Goal: Task Accomplishment & Management: Use online tool/utility

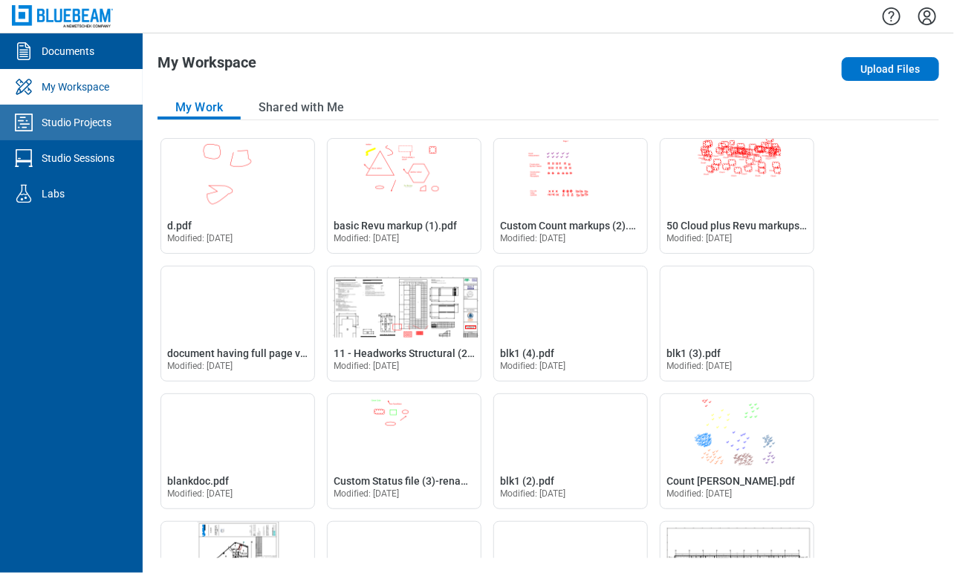
click at [107, 133] on link "Studio Projects" at bounding box center [71, 123] width 143 height 36
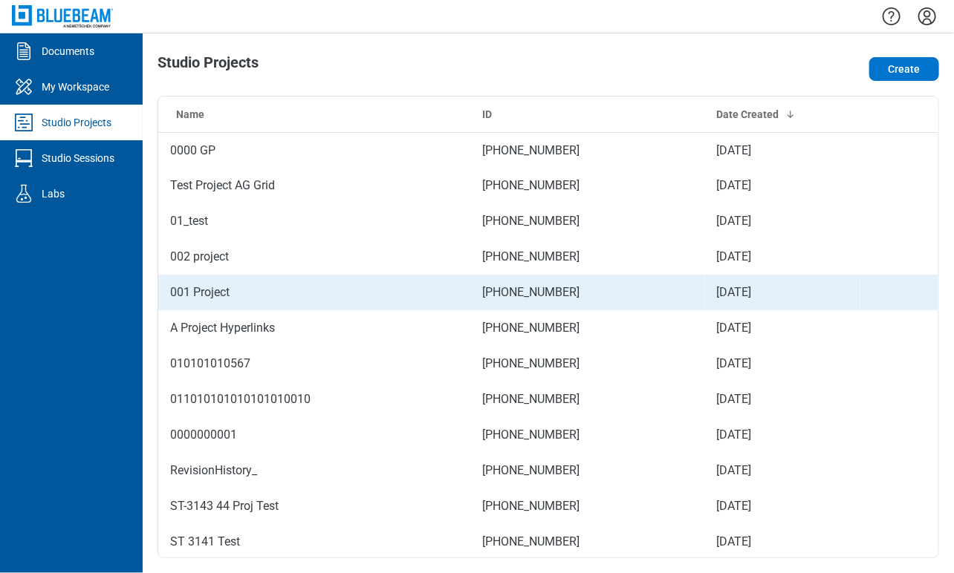
click at [386, 287] on td "001 Project" at bounding box center [314, 293] width 312 height 36
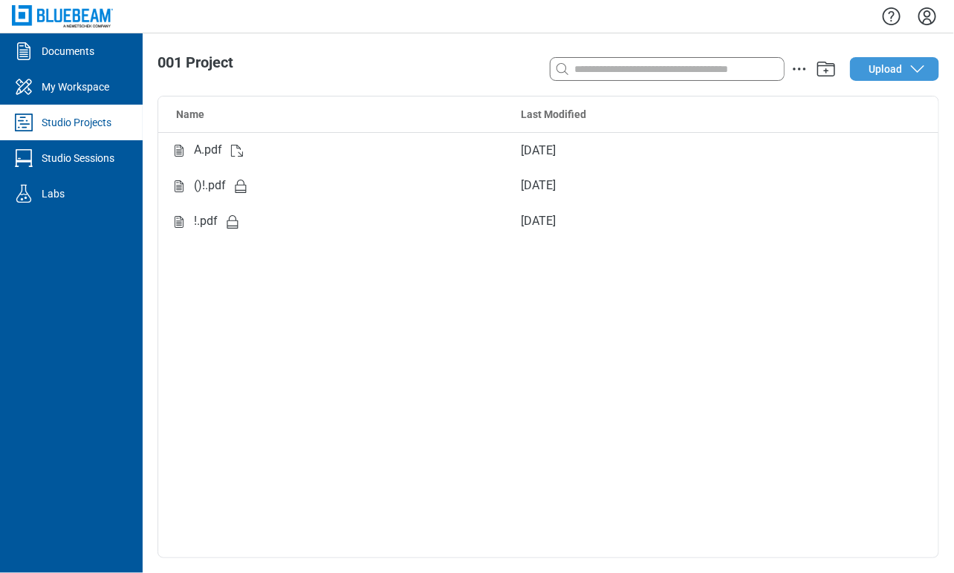
click at [907, 62] on button "Upload" at bounding box center [894, 69] width 89 height 24
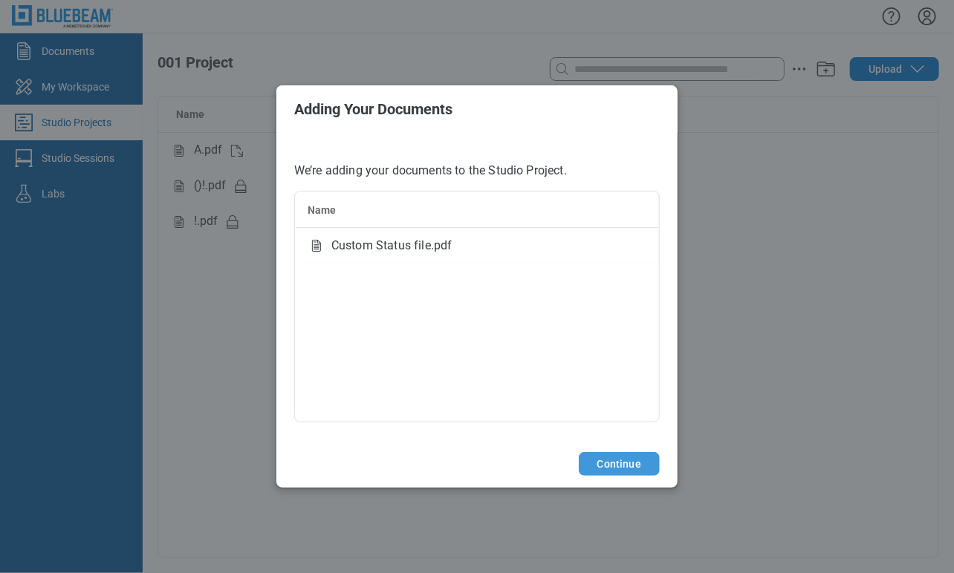
click at [628, 473] on button "Continue" at bounding box center [619, 464] width 81 height 24
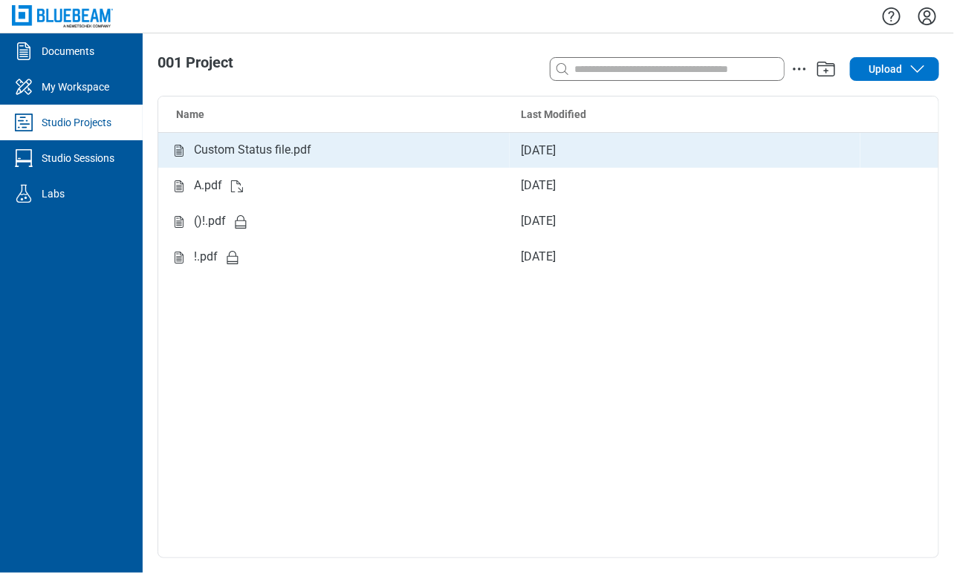
click at [392, 143] on div "Custom Status file.pdf" at bounding box center [334, 150] width 328 height 19
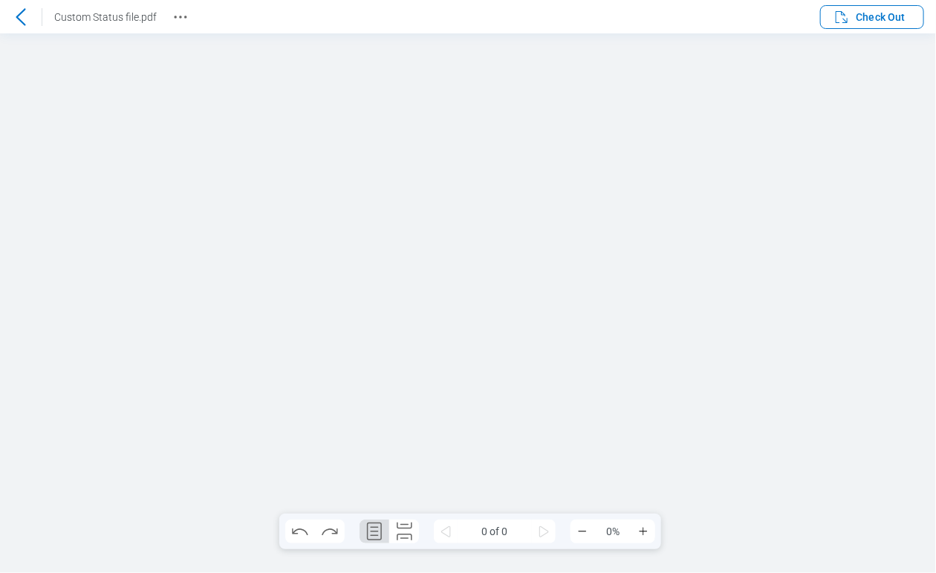
click at [65, 133] on div at bounding box center [468, 303] width 936 height 540
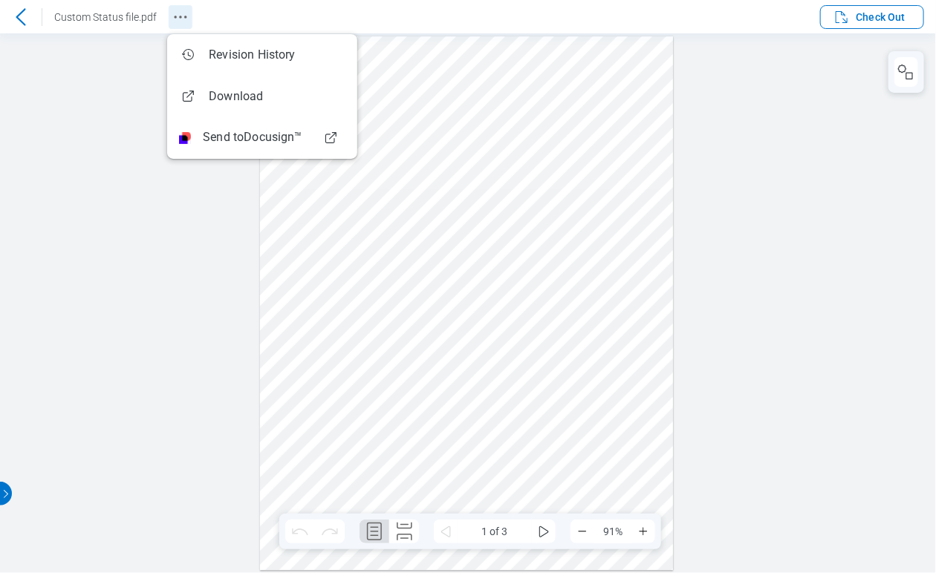
click at [178, 20] on icon "Revision History" at bounding box center [181, 17] width 18 height 18
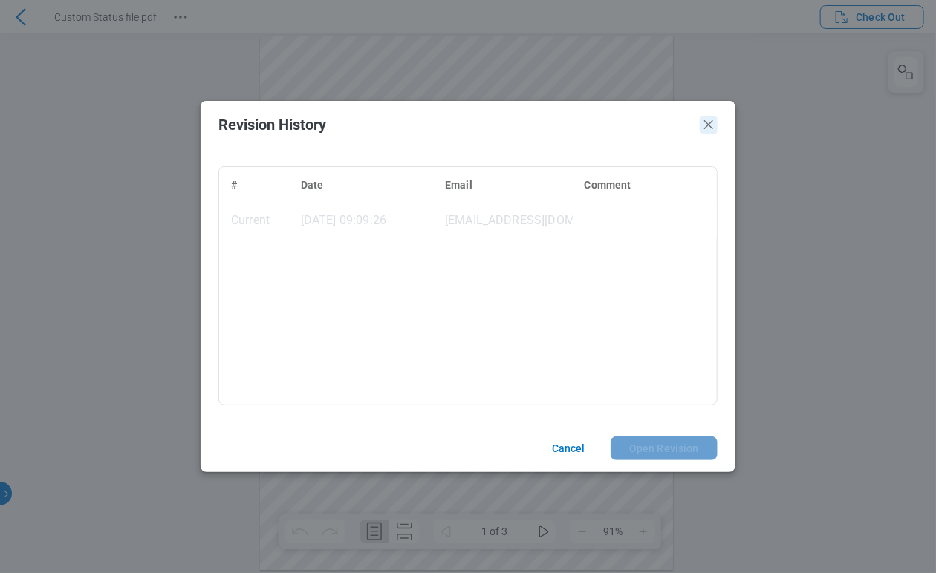
click at [716, 128] on icon "Close" at bounding box center [709, 125] width 18 height 18
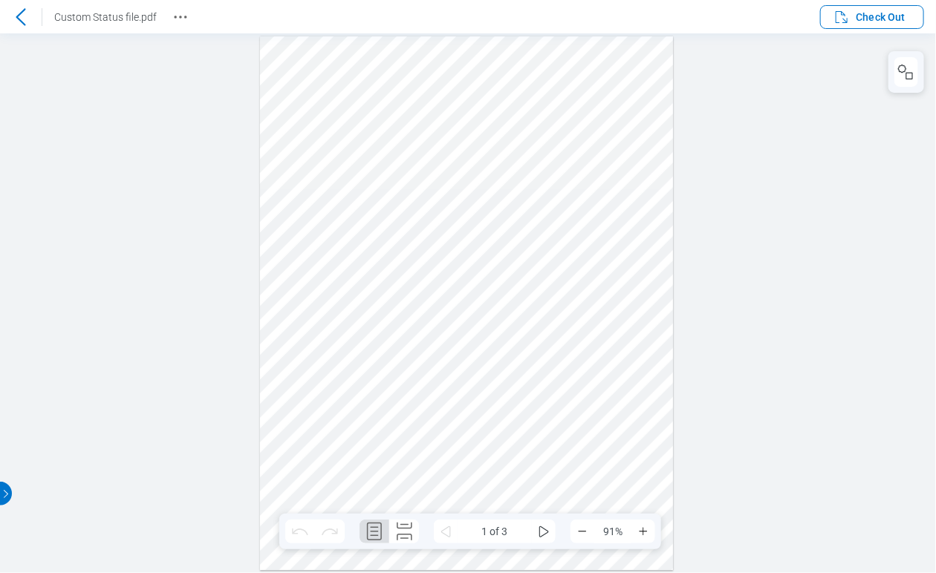
click at [165, 10] on div "Custom Status file.pdf" at bounding box center [96, 17] width 192 height 24
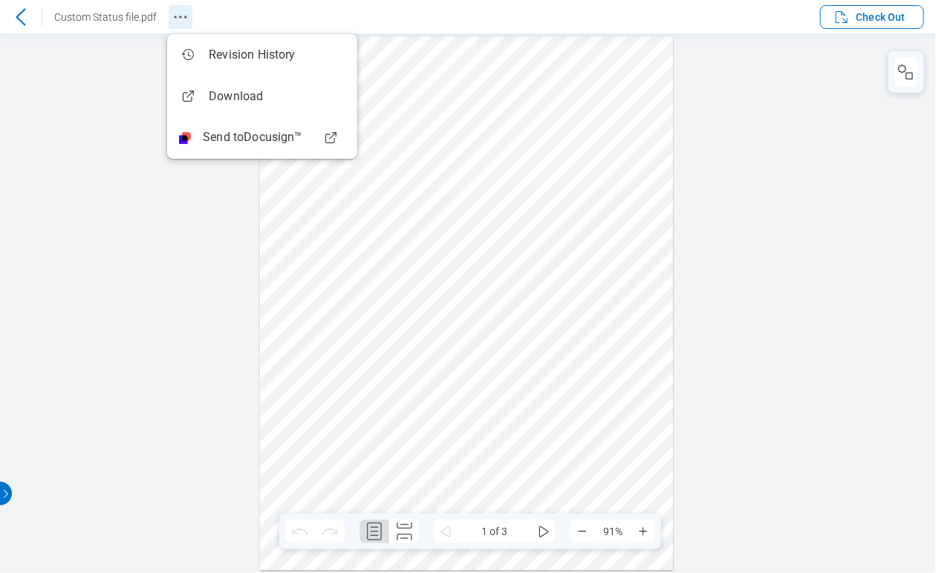
click at [179, 22] on icon "Revision History" at bounding box center [181, 17] width 18 height 18
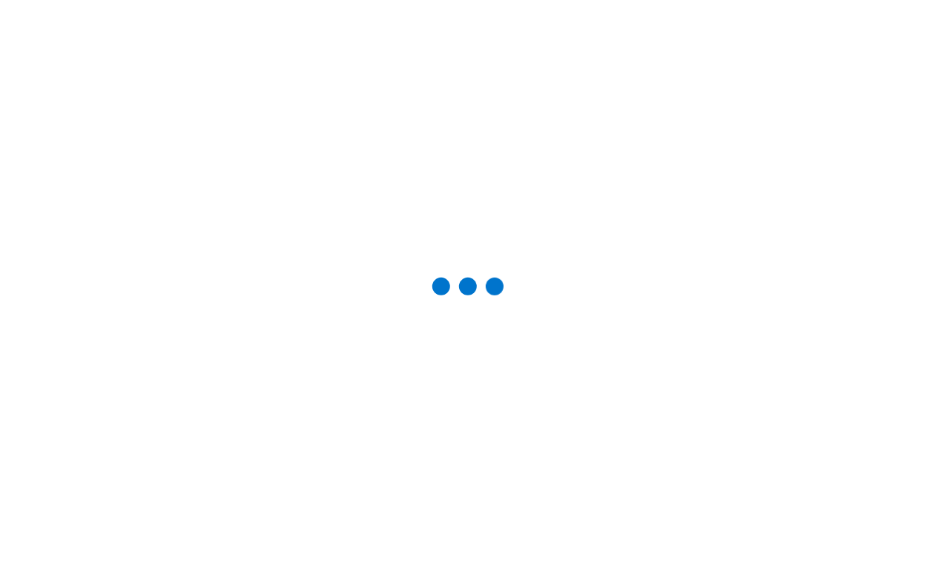
click at [631, 198] on div at bounding box center [468, 287] width 888 height 526
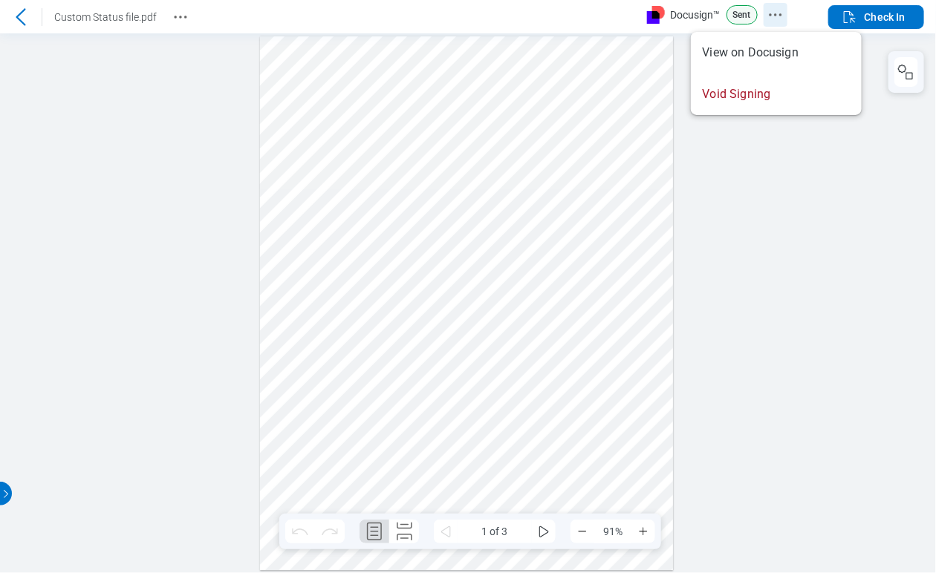
click at [776, 8] on icon "Docusign Menu" at bounding box center [776, 15] width 18 height 18
click at [796, 233] on div at bounding box center [468, 303] width 936 height 540
click at [708, 231] on div at bounding box center [468, 303] width 936 height 540
click at [183, 14] on icon "Revision History" at bounding box center [181, 17] width 18 height 18
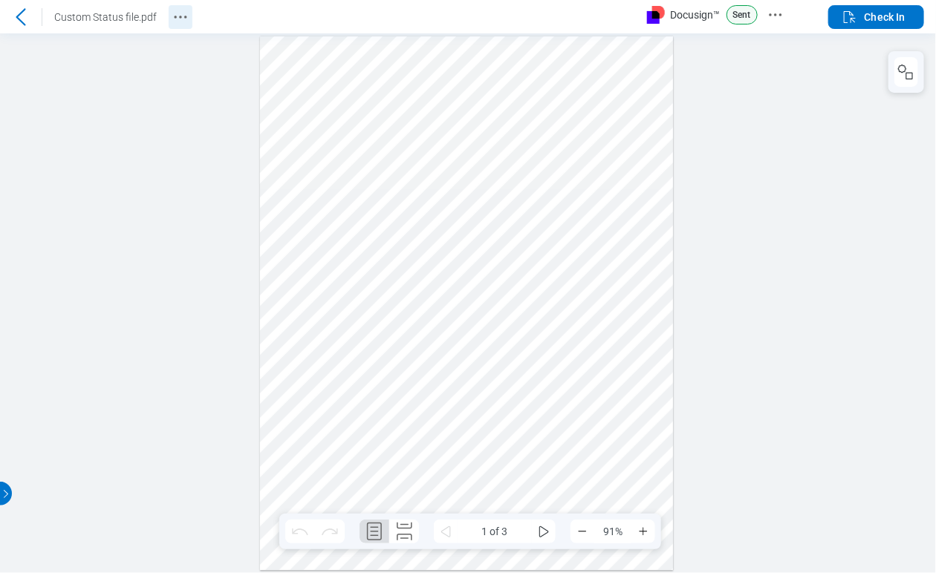
click at [184, 16] on circle "Revision History" at bounding box center [185, 17] width 2 height 2
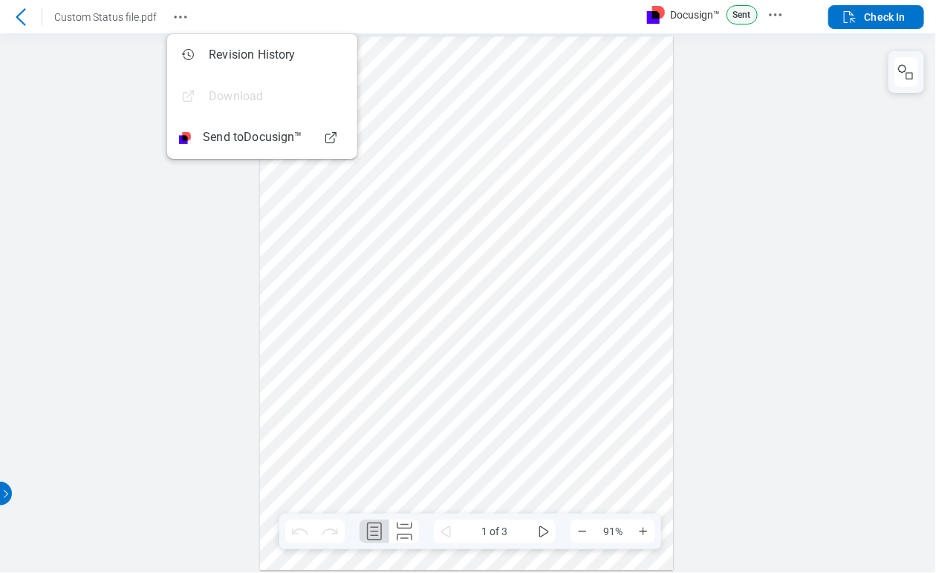
click at [719, 188] on div at bounding box center [468, 303] width 936 height 540
click at [689, 119] on div at bounding box center [468, 303] width 936 height 540
click at [775, 19] on icon "Docusign Menu" at bounding box center [776, 15] width 18 height 18
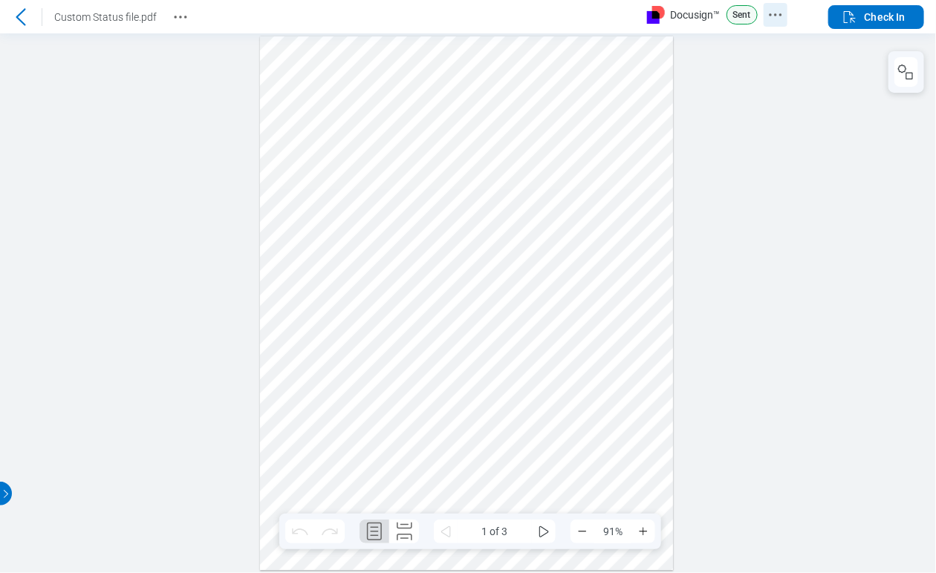
click at [775, 15] on circle "Docusign Menu" at bounding box center [775, 14] width 2 height 2
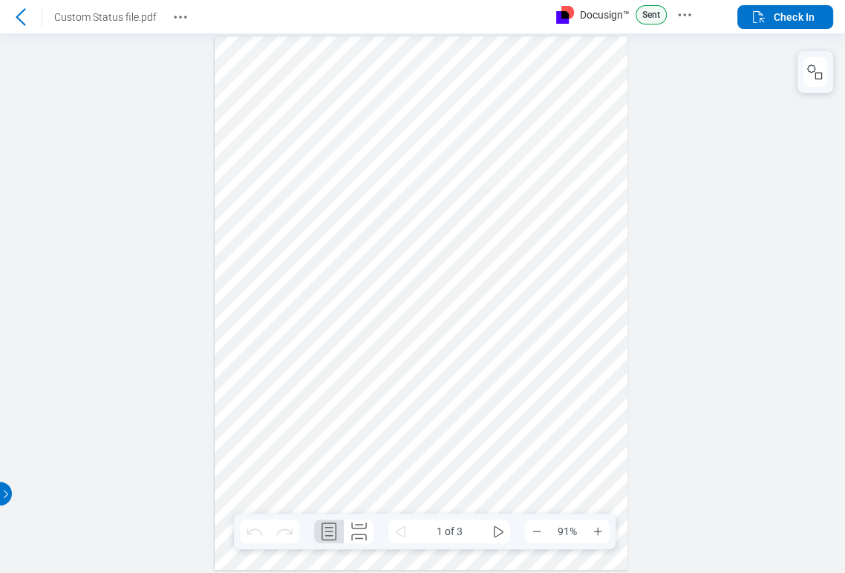
click at [628, 14] on p "Sent" at bounding box center [651, 14] width 31 height 19
click at [628, 6] on icon "Docusign Menu" at bounding box center [685, 15] width 18 height 18
